Goal: Browse casually: Explore the website without a specific task or goal

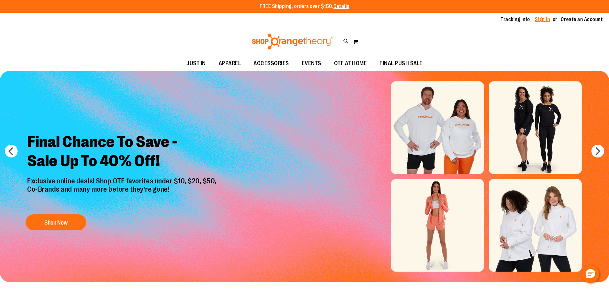
click at [543, 19] on link "Sign In" at bounding box center [542, 19] width 15 height 7
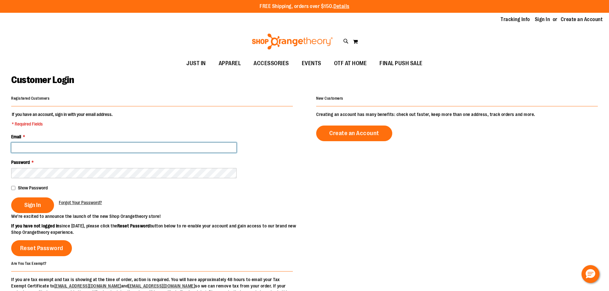
click at [81, 144] on input "Email *" at bounding box center [123, 148] width 225 height 10
type input "**********"
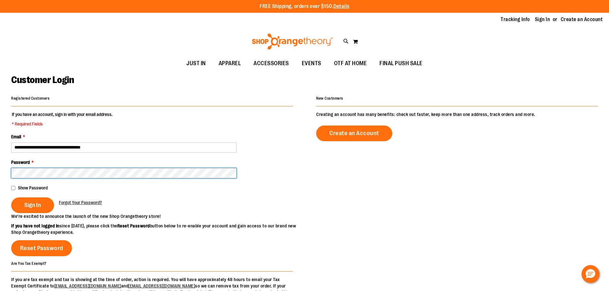
click at [11, 198] on button "Sign In" at bounding box center [32, 206] width 43 height 16
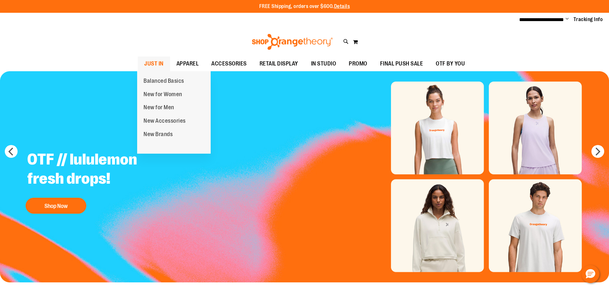
click at [150, 60] on span "JUST IN" at bounding box center [153, 64] width 19 height 14
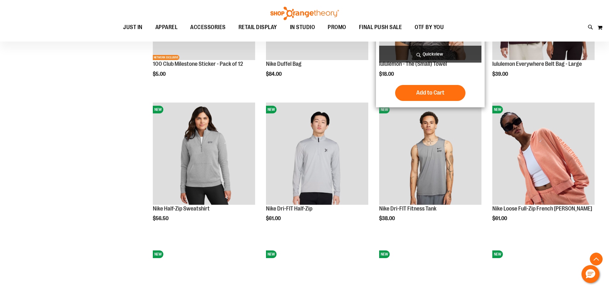
scroll to position [607, 0]
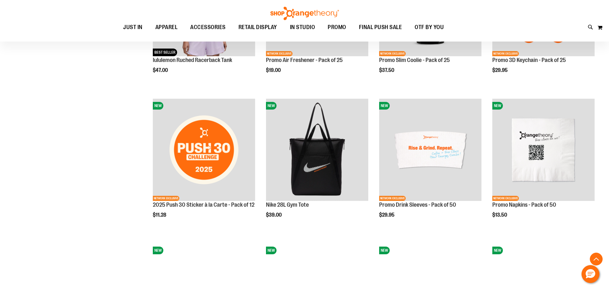
scroll to position [991, 0]
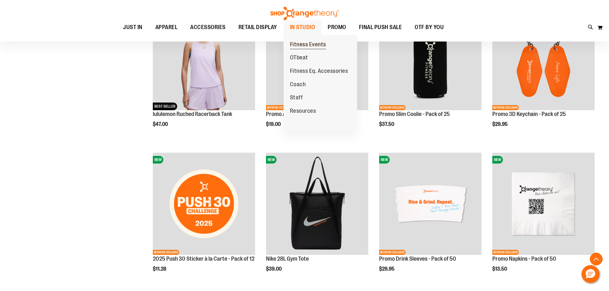
click at [293, 42] on span "Fitness Events" at bounding box center [308, 45] width 36 height 8
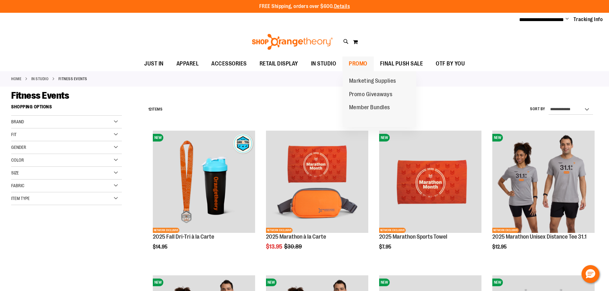
click at [365, 61] on span "PROMO" at bounding box center [358, 64] width 19 height 14
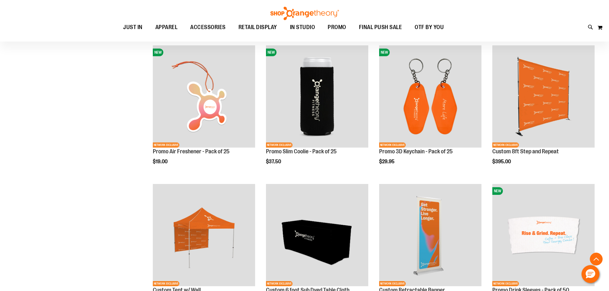
scroll to position [287, 0]
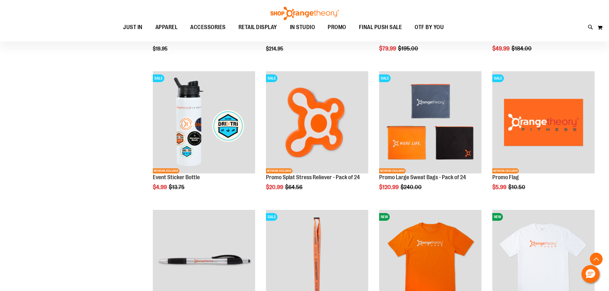
scroll to position [1118, 0]
